Goal: Navigation & Orientation: Understand site structure

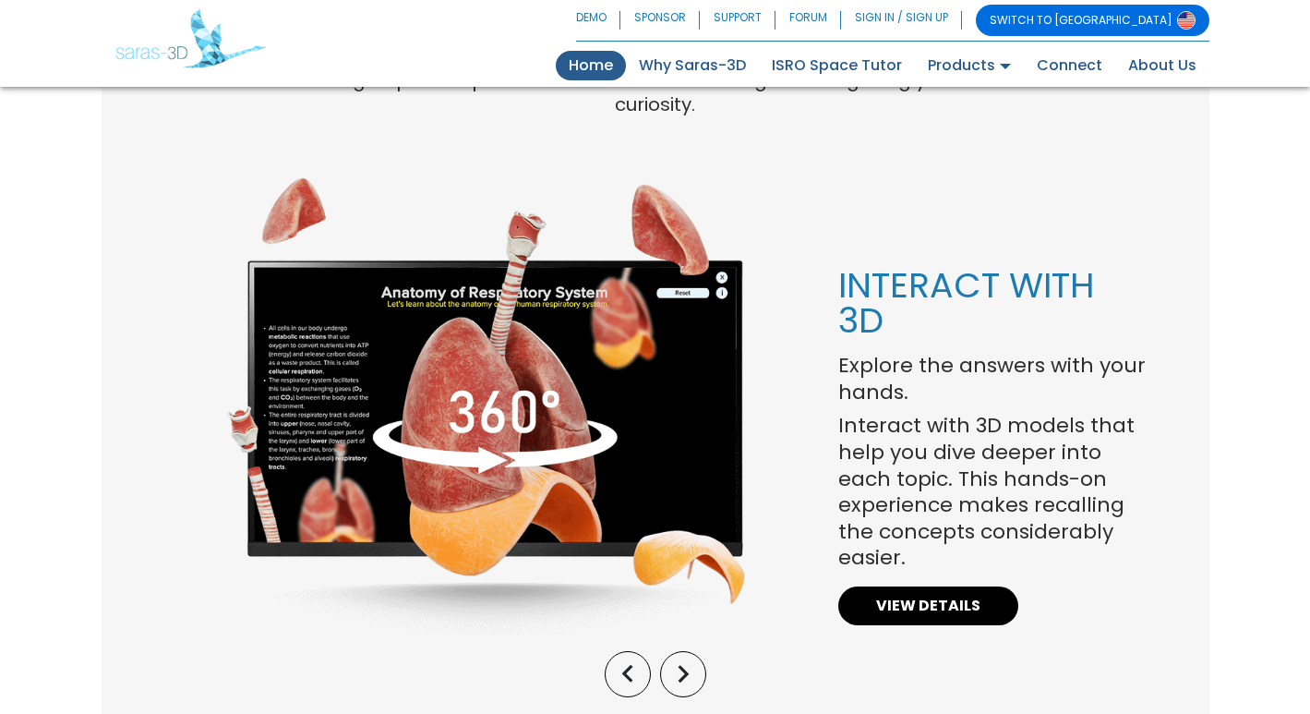
scroll to position [1405, 0]
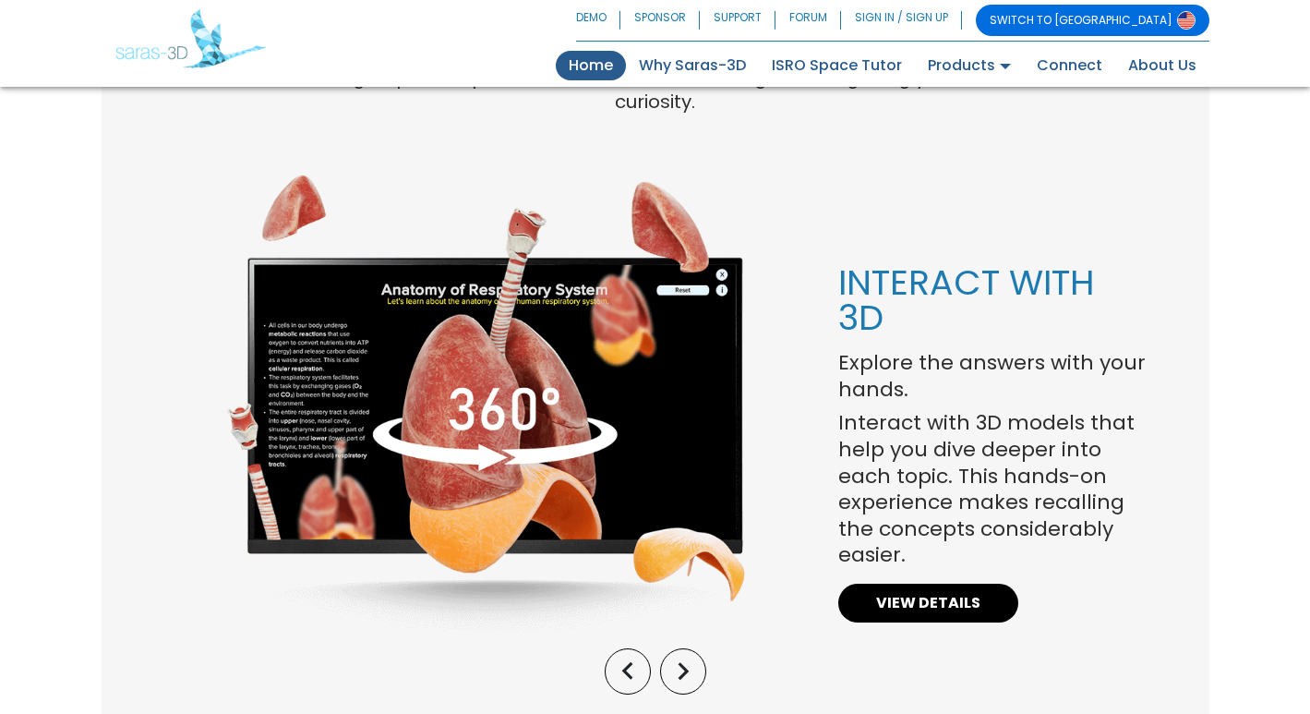
click at [380, 294] on img at bounding box center [486, 403] width 520 height 461
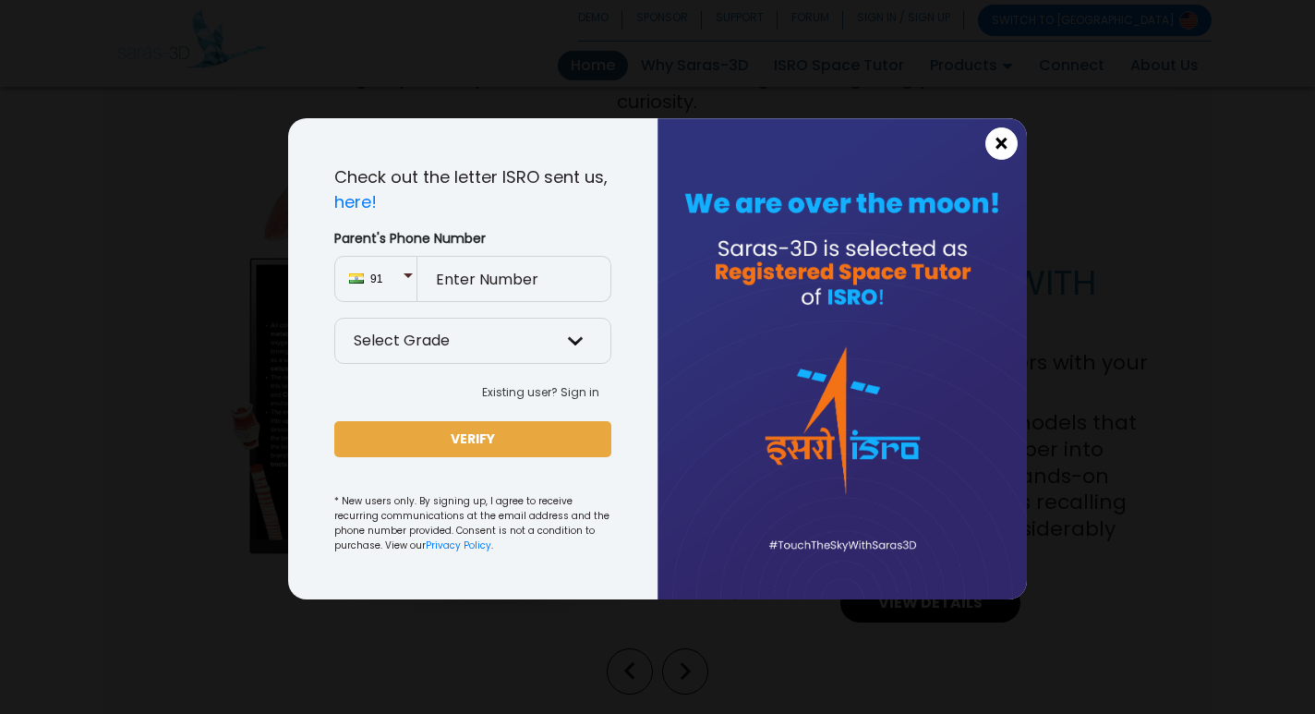
click at [1003, 143] on span "×" at bounding box center [1002, 144] width 16 height 24
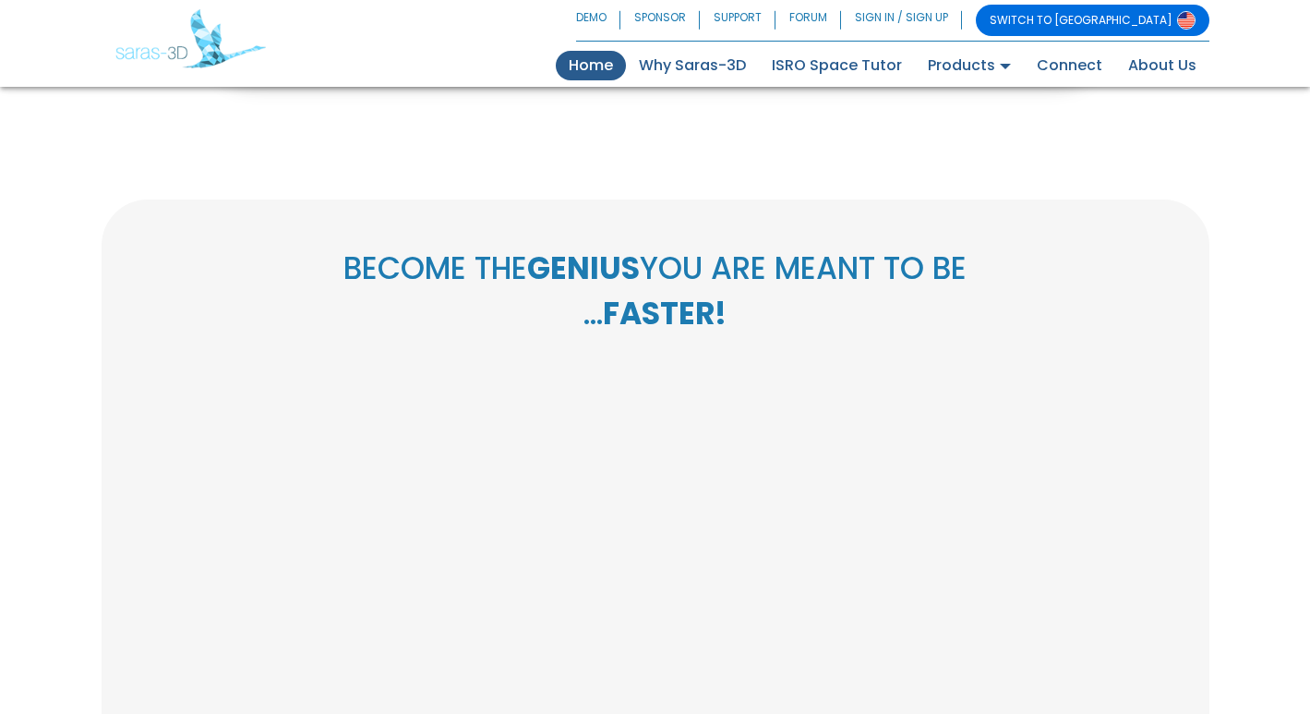
scroll to position [0, 0]
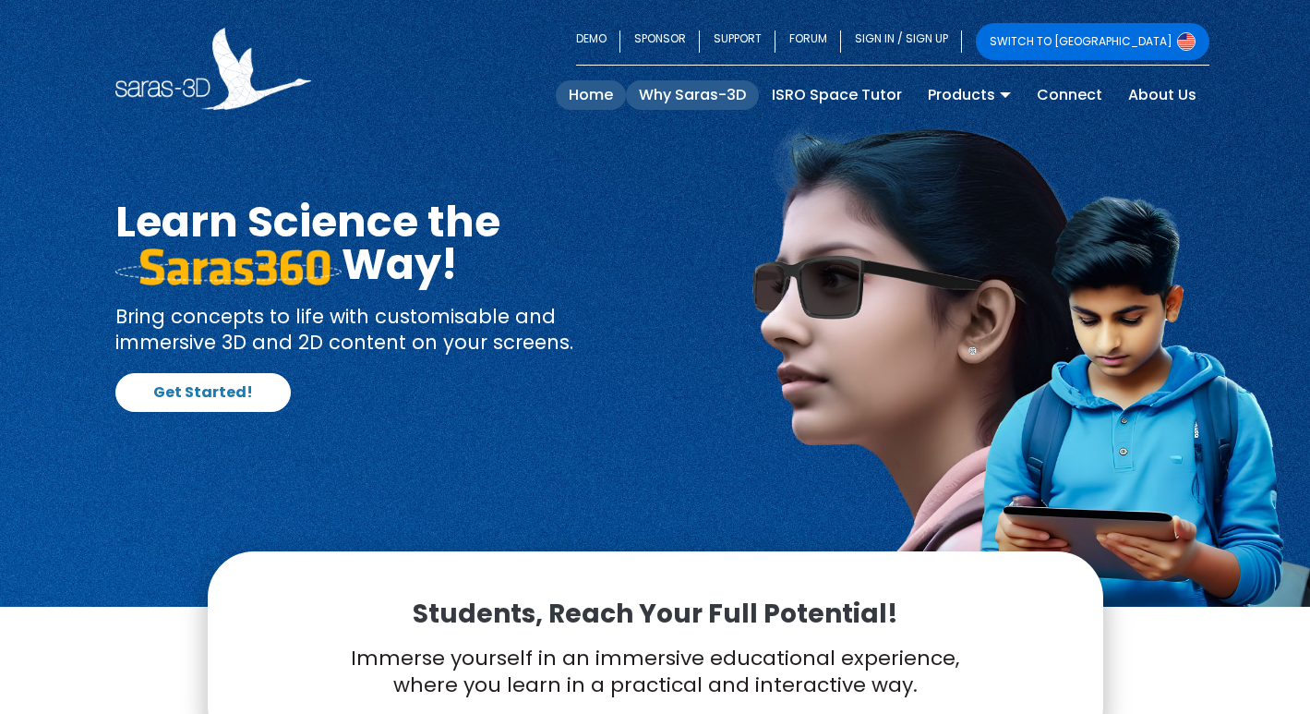
click at [717, 104] on link "Why Saras-3D" at bounding box center [692, 95] width 133 height 30
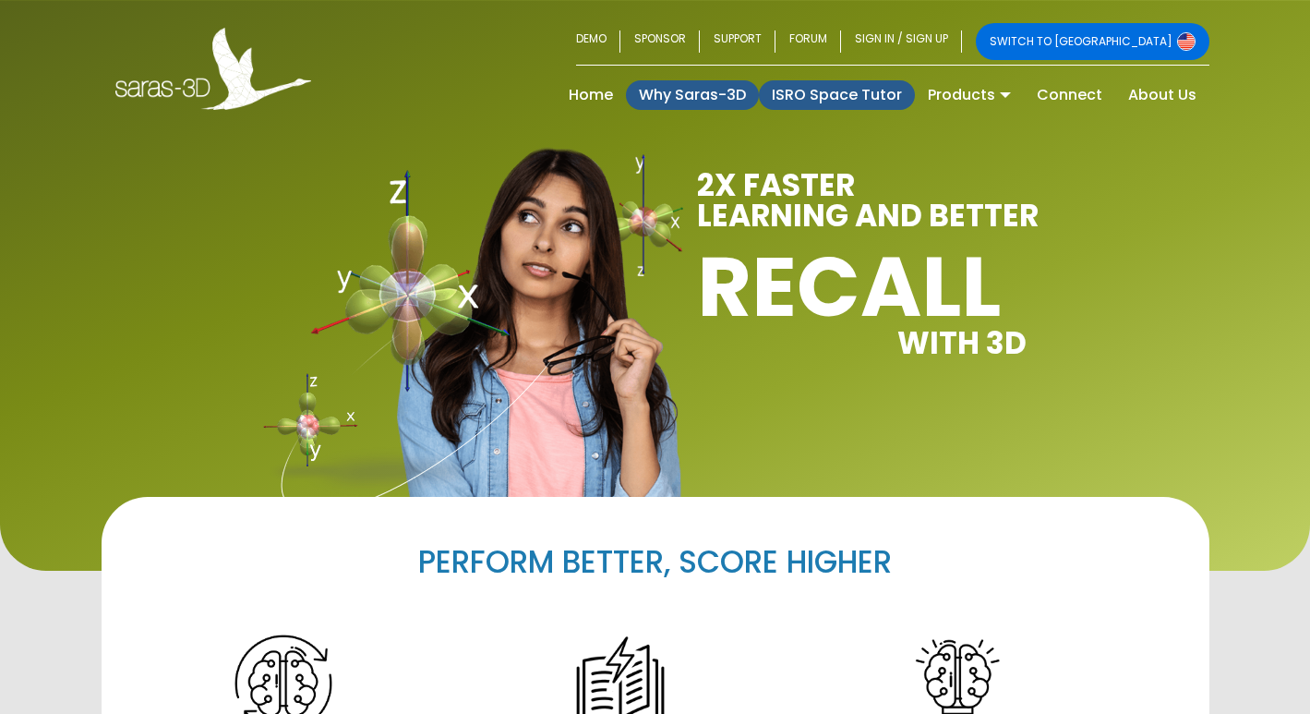
click at [853, 99] on link "ISRO Space Tutor" at bounding box center [837, 95] width 156 height 30
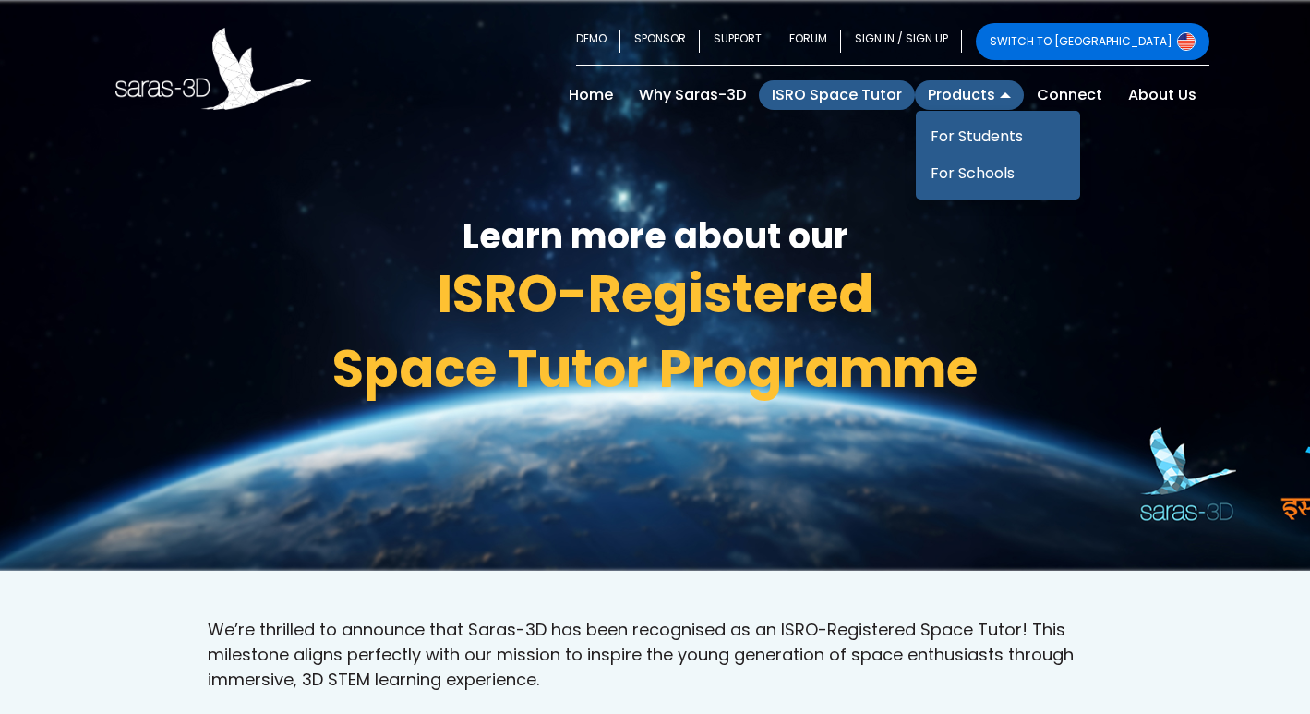
click at [925, 89] on link "Products" at bounding box center [969, 95] width 109 height 30
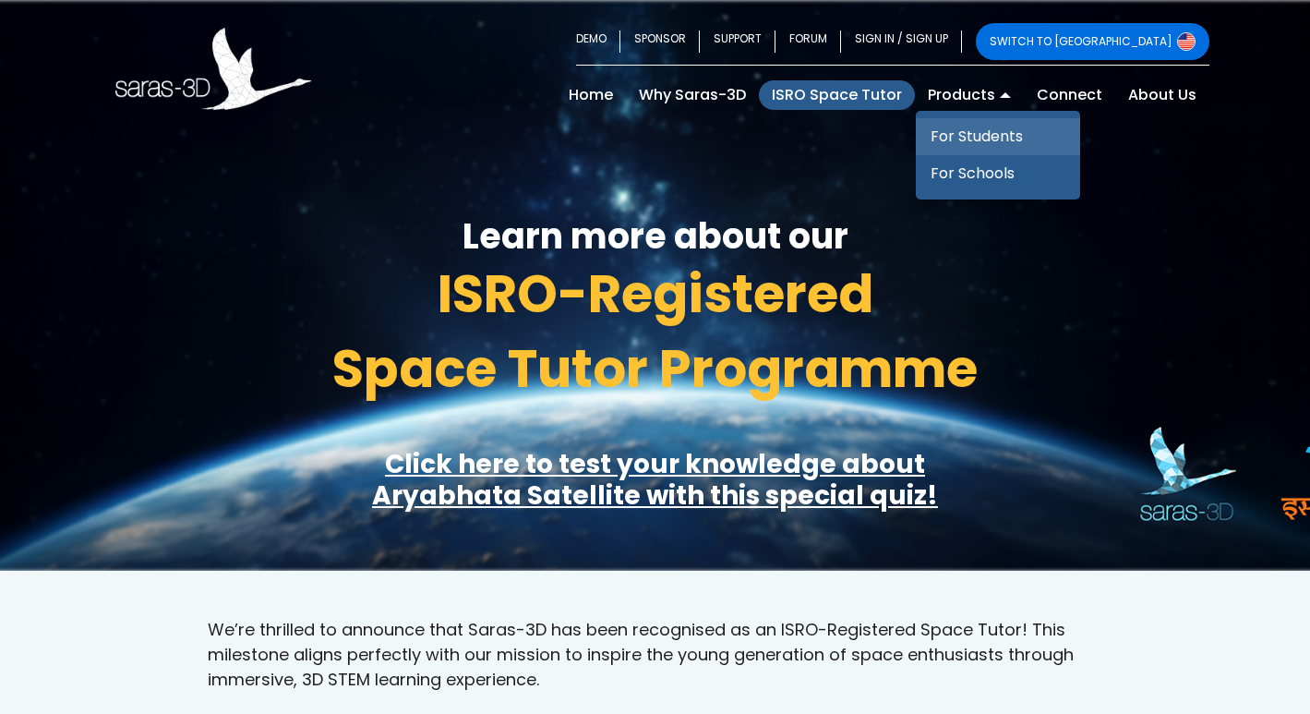
click at [977, 151] on link "For Students" at bounding box center [998, 136] width 164 height 37
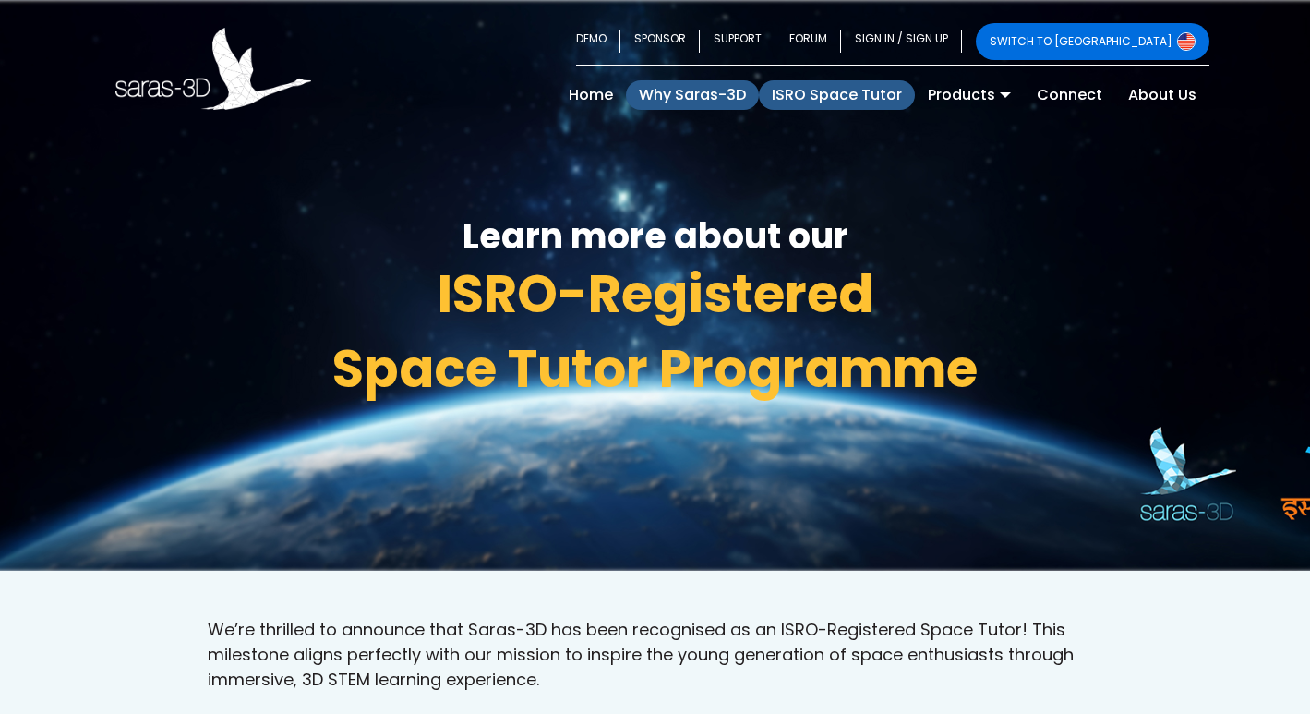
click at [704, 87] on link "Why Saras-3D" at bounding box center [692, 95] width 133 height 30
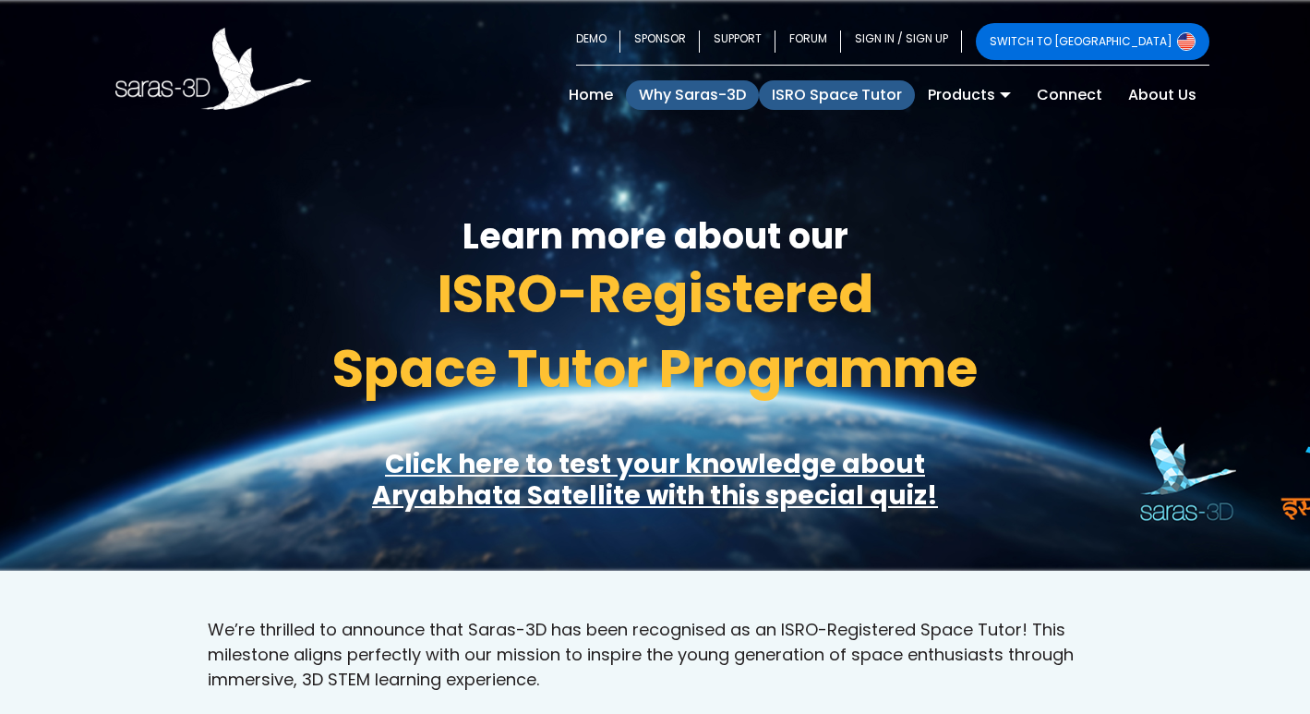
click at [714, 103] on link "Why Saras-3D" at bounding box center [692, 95] width 133 height 30
